Goal: Transaction & Acquisition: Obtain resource

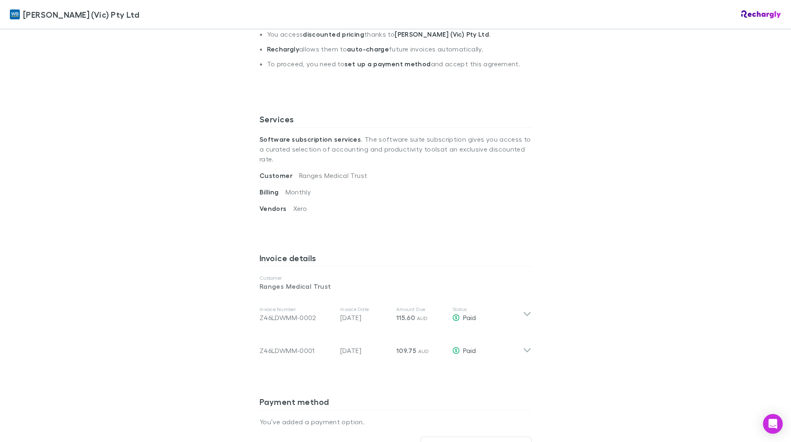
scroll to position [247, 0]
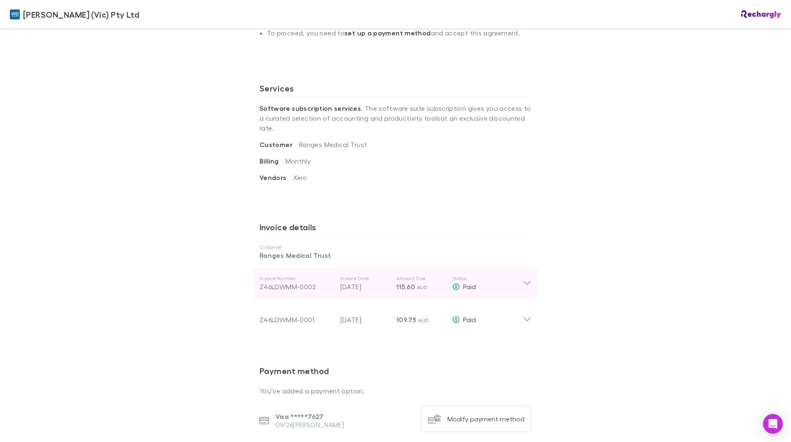
click at [525, 279] on icon at bounding box center [527, 284] width 9 height 10
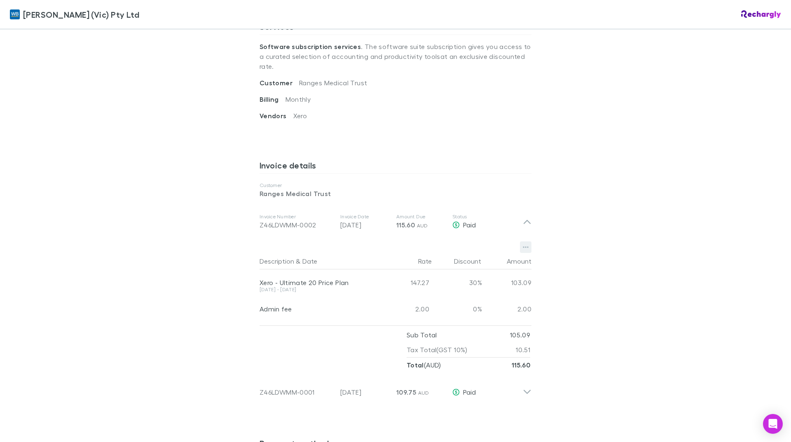
scroll to position [319, 0]
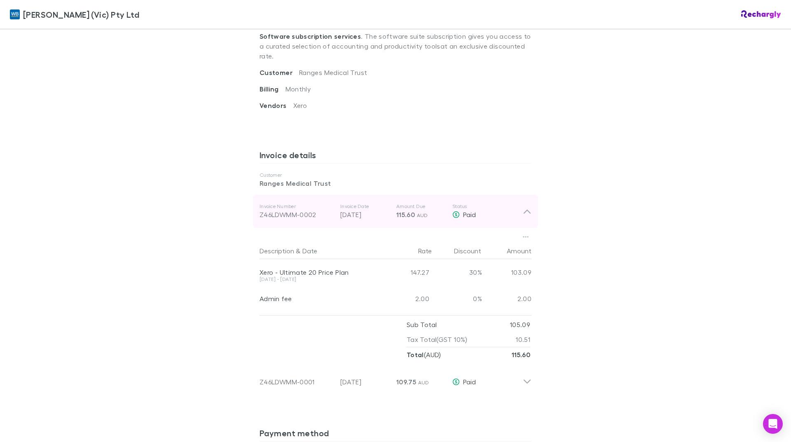
click at [417, 212] on span "AUD" at bounding box center [422, 215] width 11 height 6
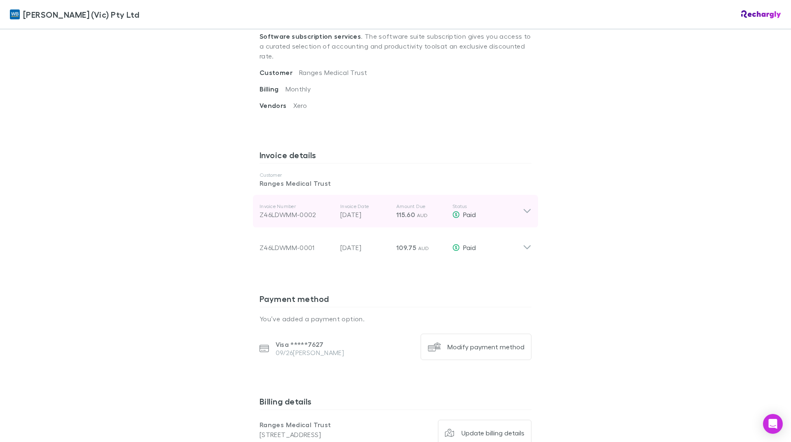
click at [417, 212] on span "AUD" at bounding box center [422, 215] width 11 height 6
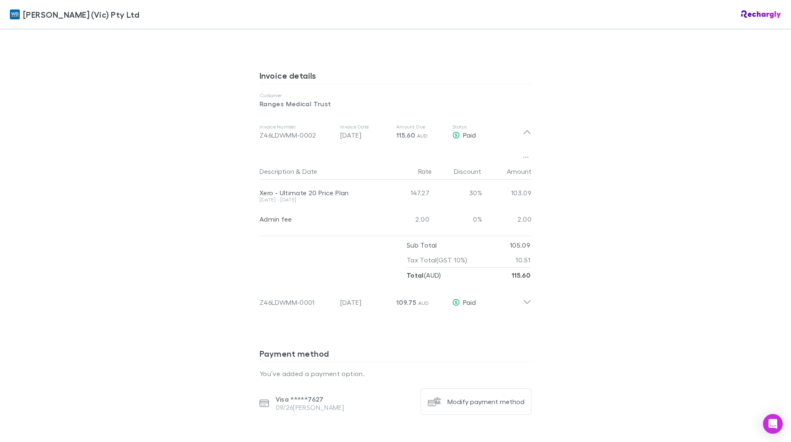
scroll to position [378, 0]
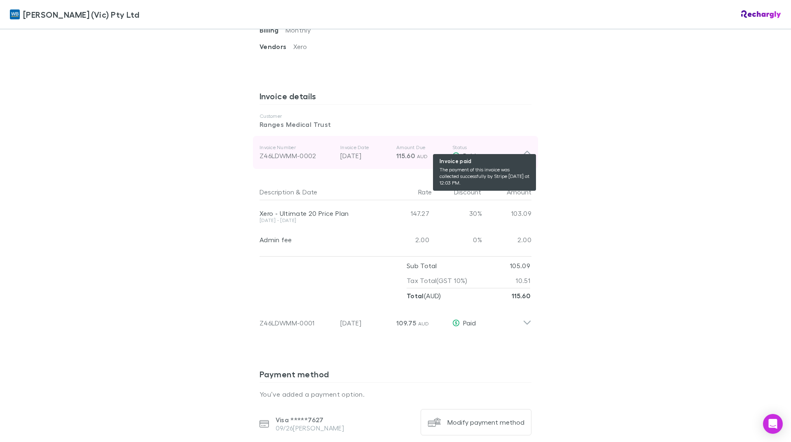
click at [463, 152] on span "Paid" at bounding box center [469, 156] width 13 height 8
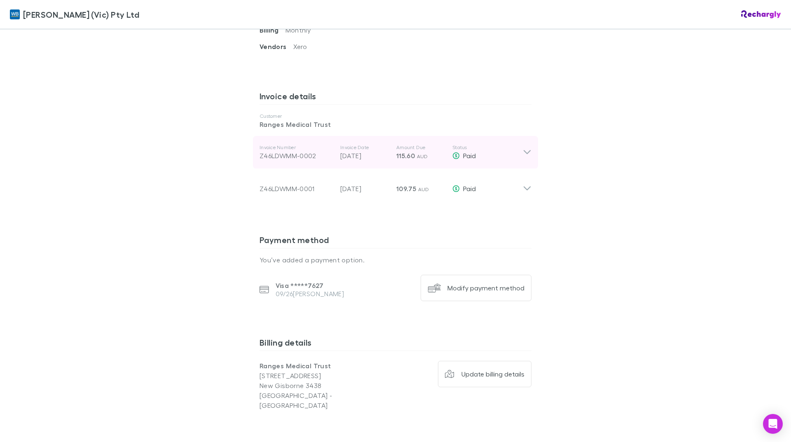
click at [267, 144] on p "Invoice Number" at bounding box center [297, 147] width 74 height 7
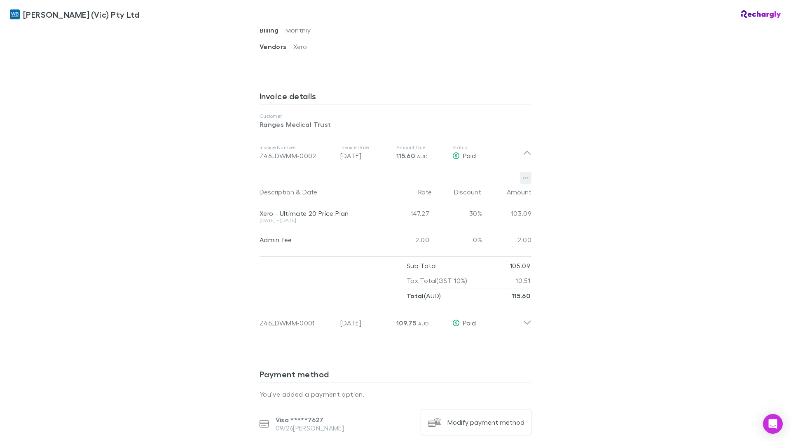
click at [527, 172] on button "button" at bounding box center [526, 178] width 12 height 12
click at [473, 181] on p "Download PDF" at bounding box center [472, 185] width 100 height 10
